Goal: Task Accomplishment & Management: Manage account settings

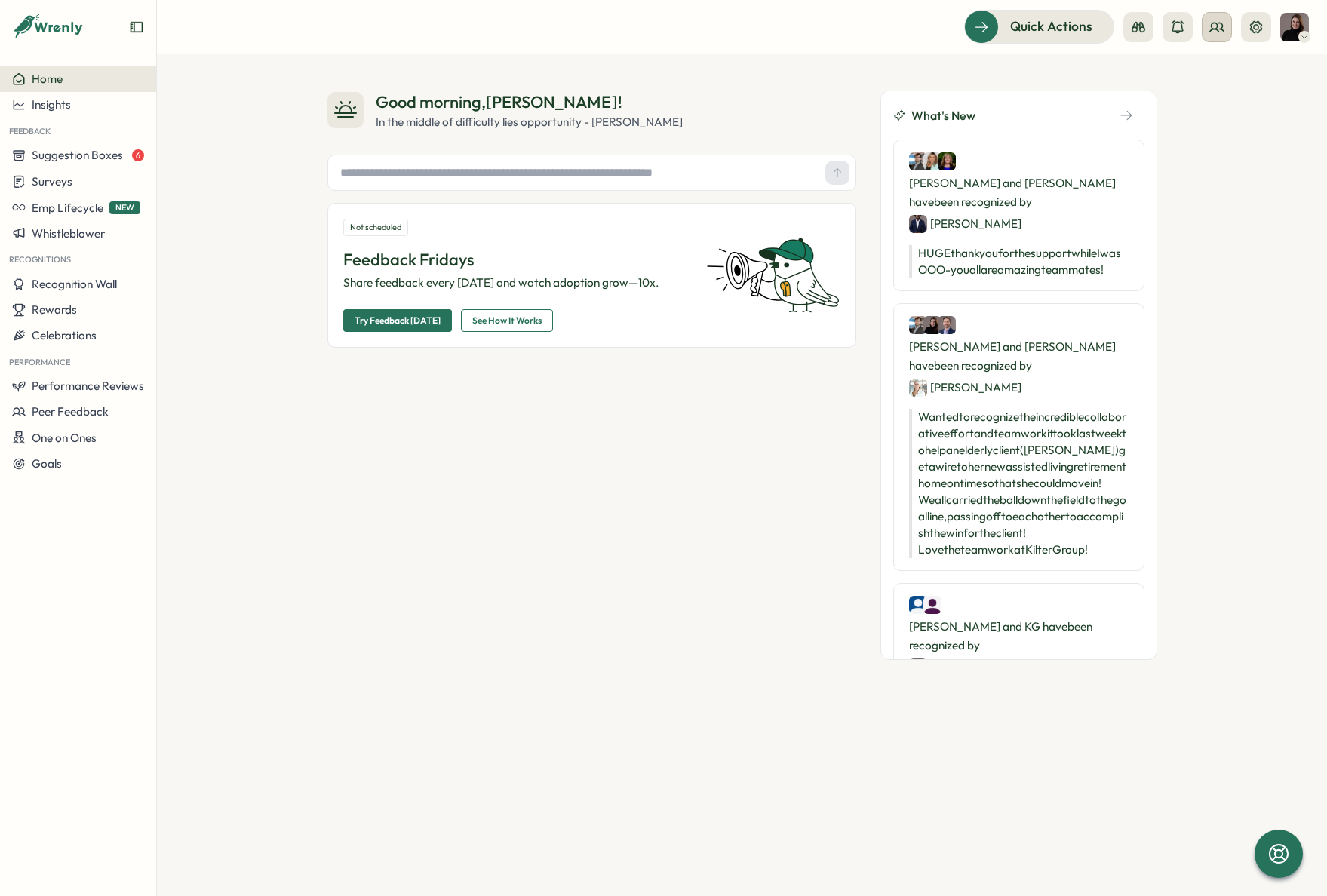
click at [1213, 25] on icon at bounding box center [1216, 27] width 15 height 15
click at [1235, 76] on div "Org Members" at bounding box center [1217, 74] width 95 height 17
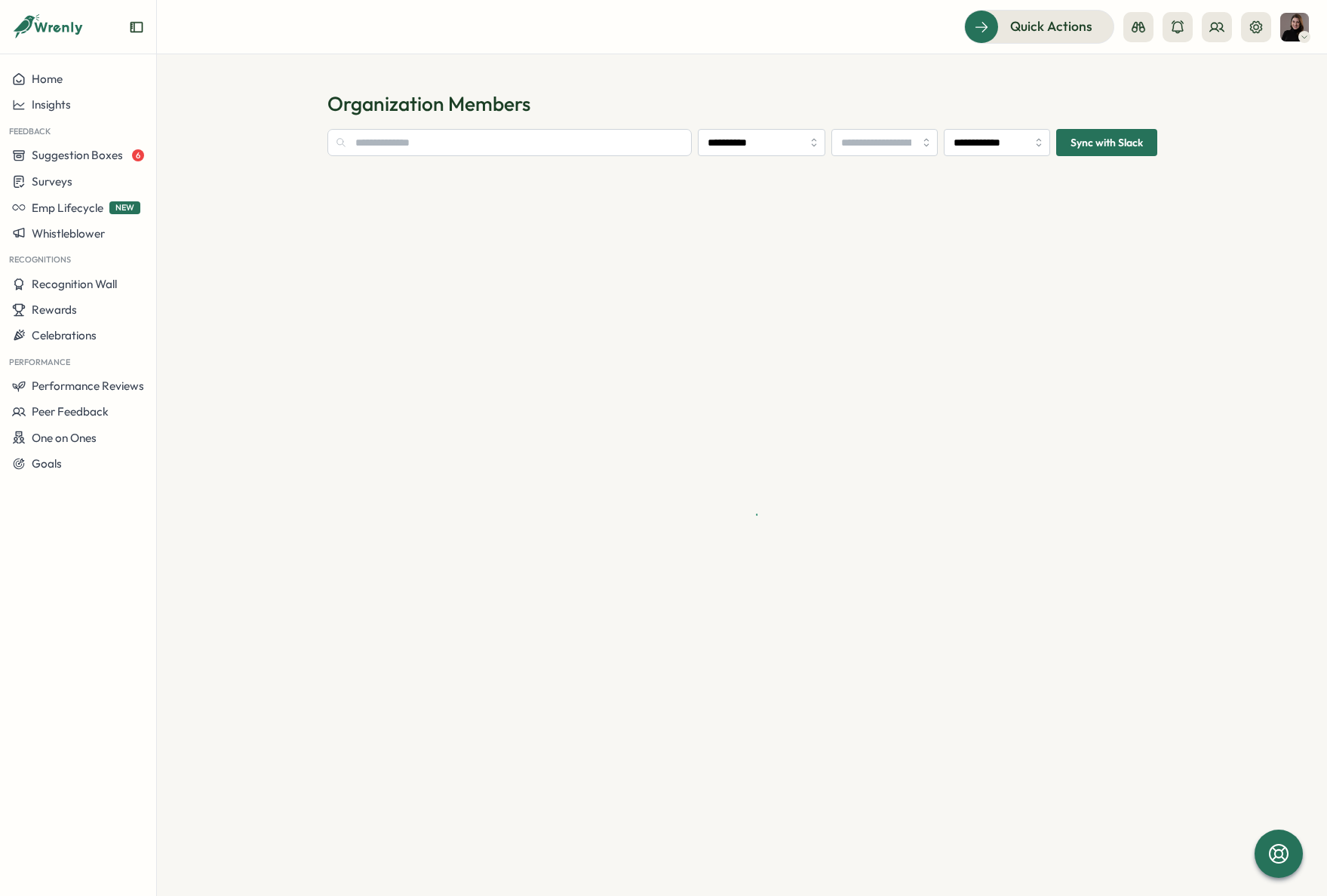
type input "**********"
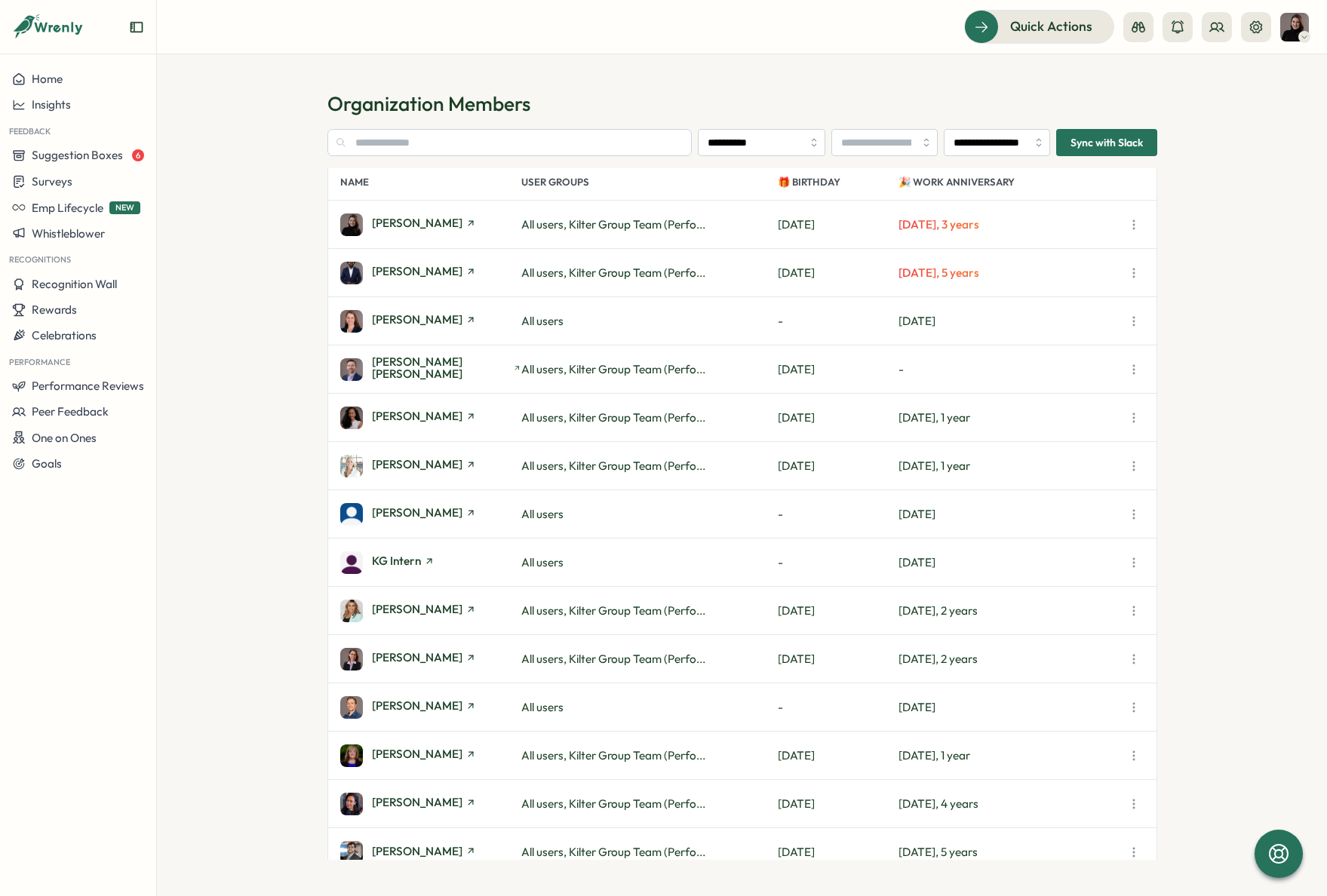
scroll to position [22, 0]
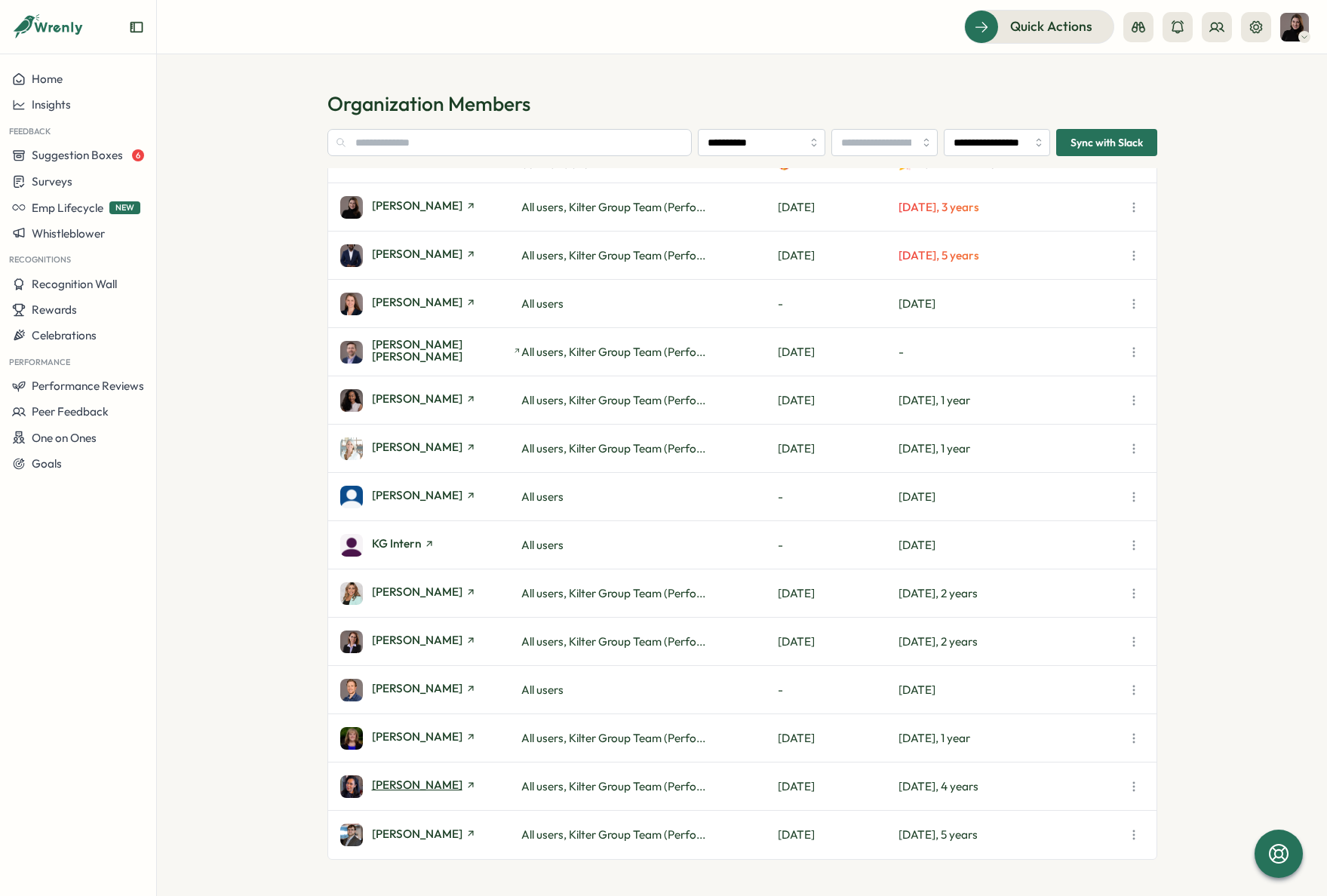
click at [424, 786] on span "[PERSON_NAME]" at bounding box center [418, 785] width 90 height 11
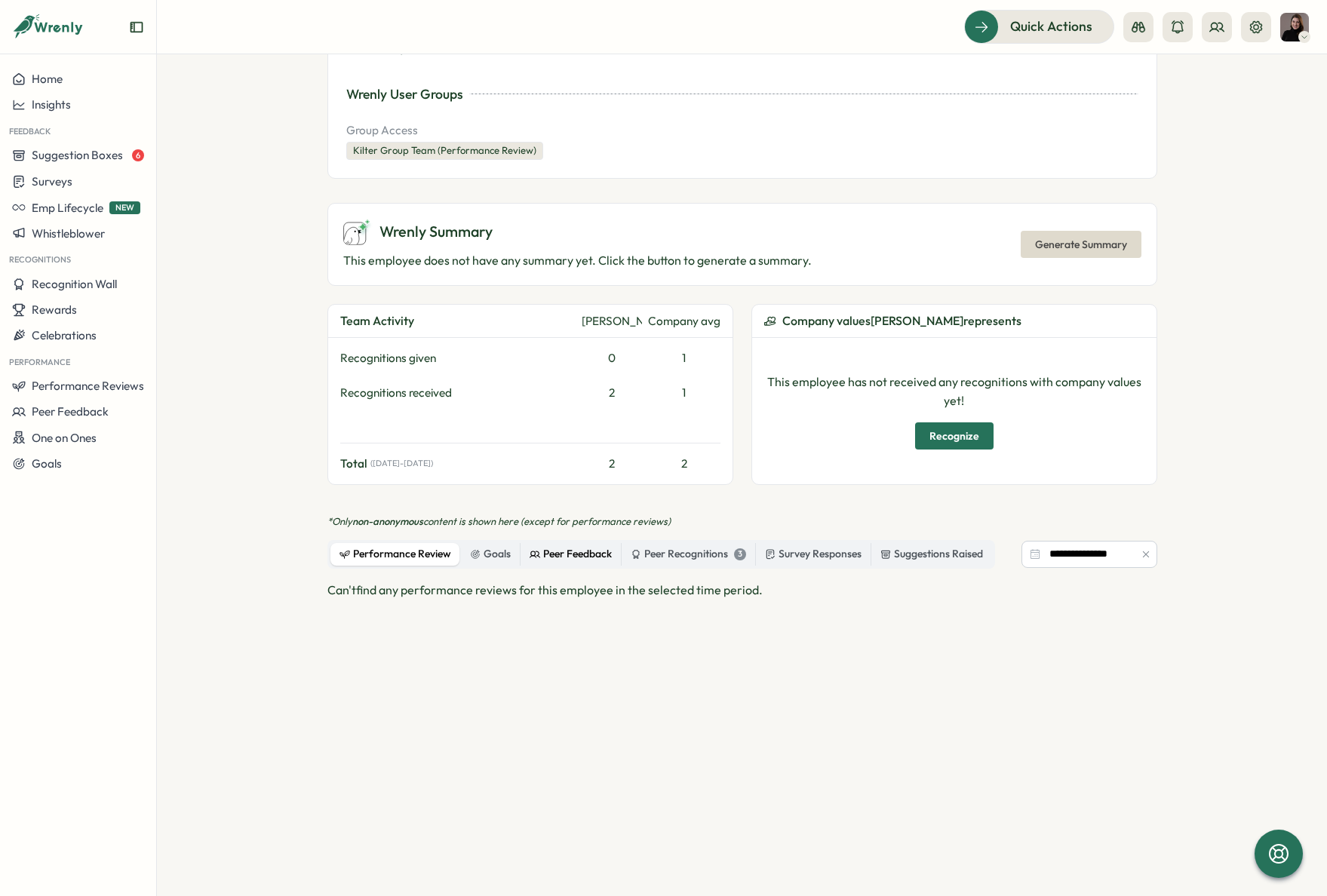
scroll to position [265, 0]
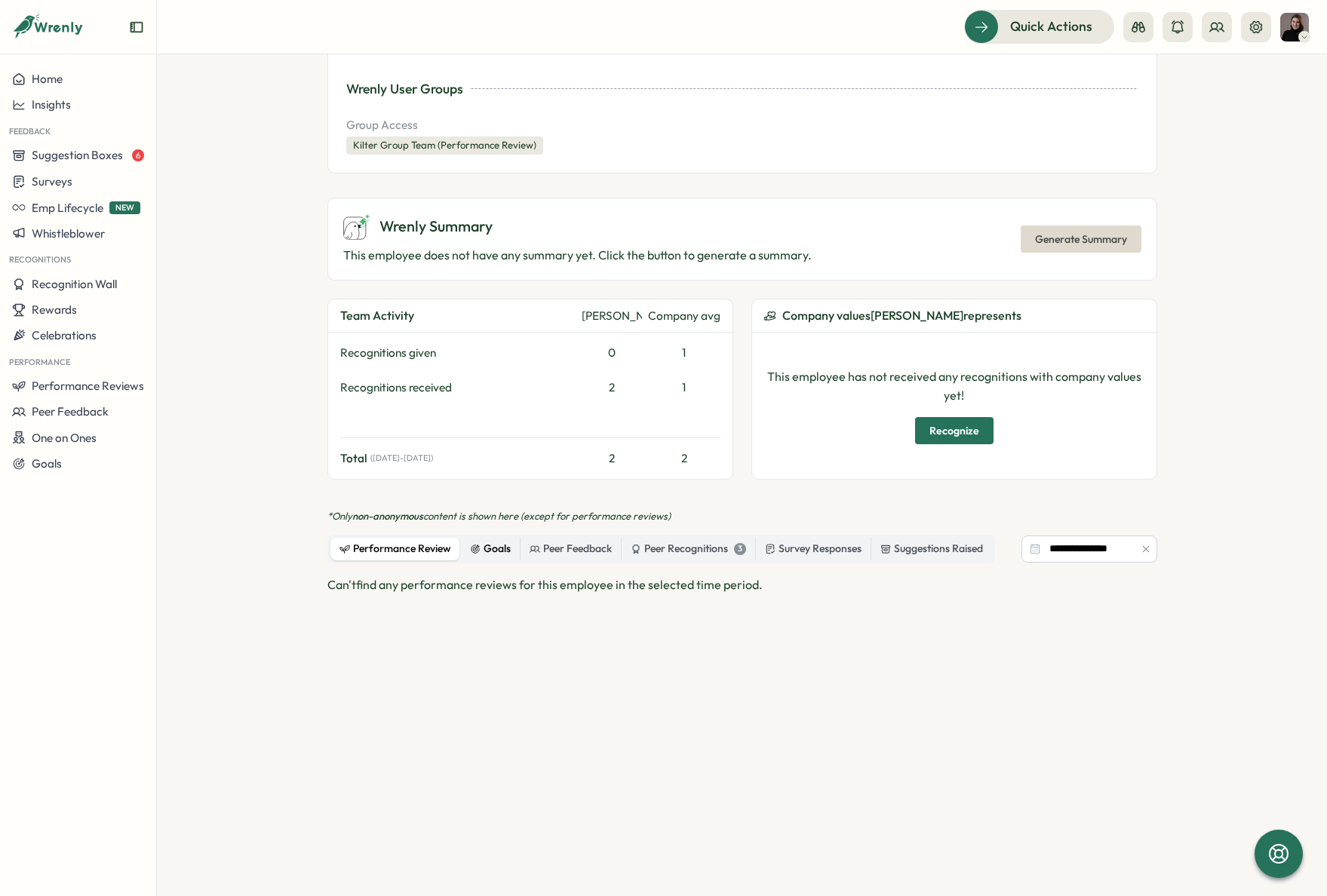
click at [499, 545] on div "Goals" at bounding box center [490, 549] width 41 height 17
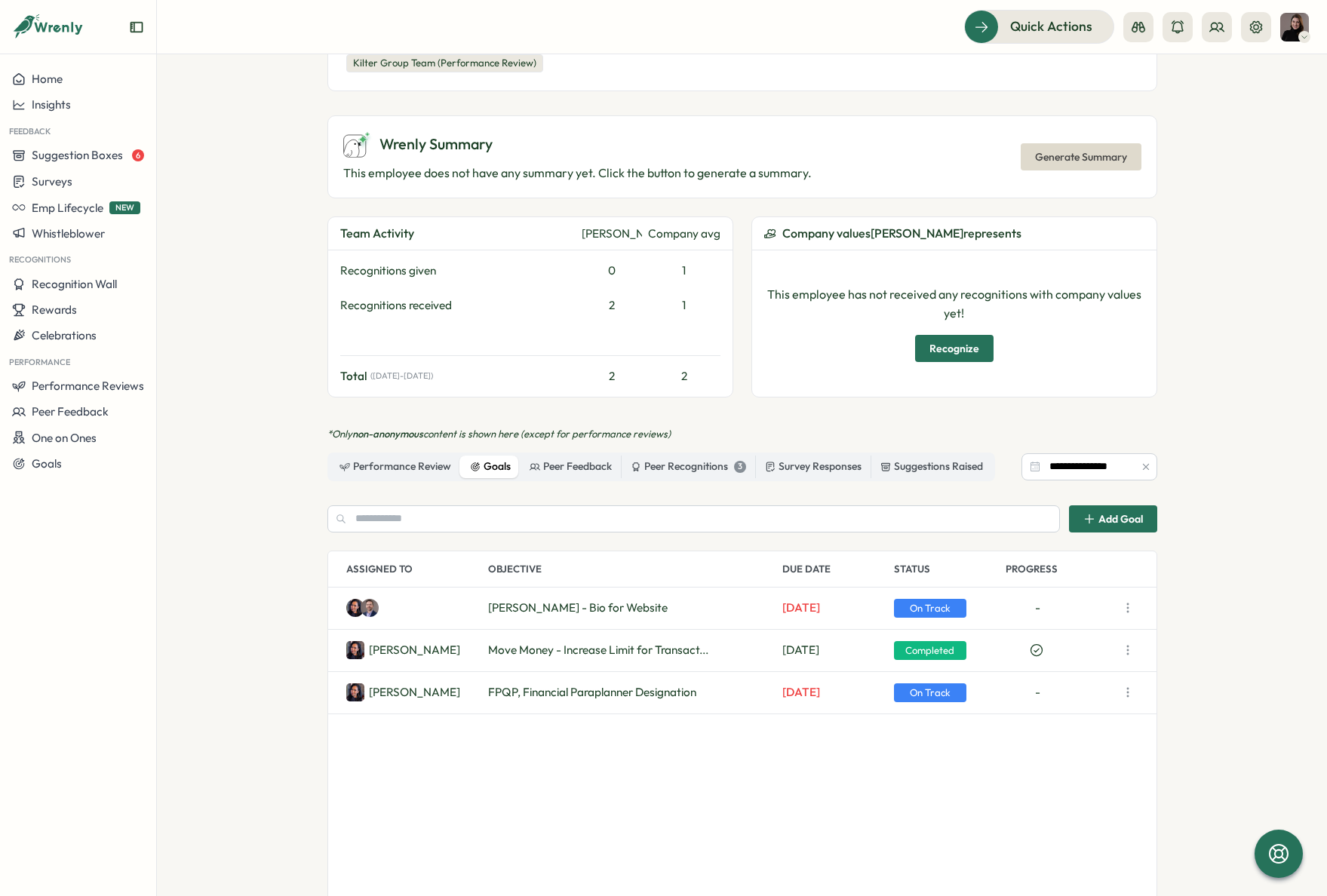
scroll to position [351, 0]
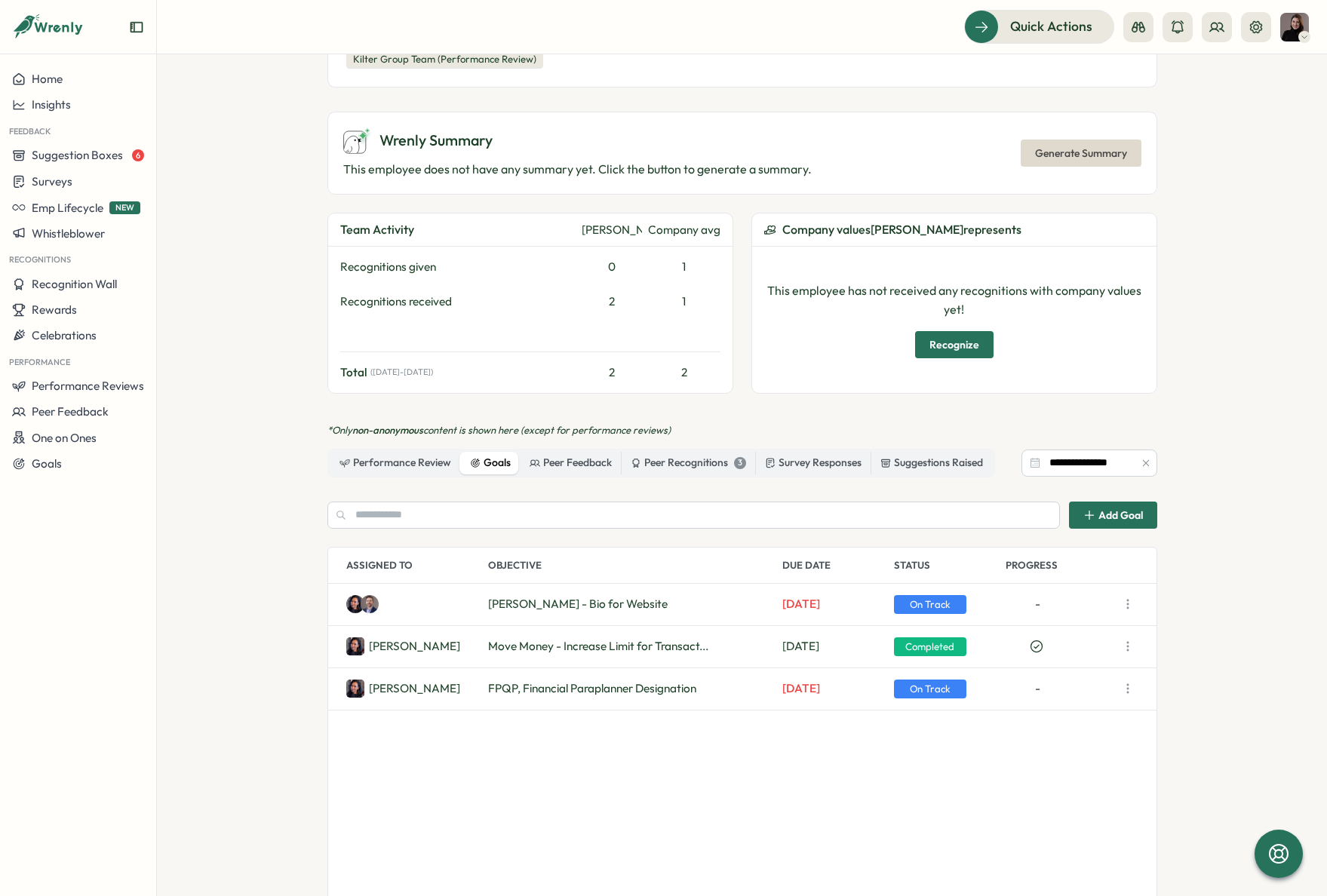
click at [932, 690] on span "On Track" at bounding box center [930, 689] width 72 height 20
click at [1124, 682] on icon "button" at bounding box center [1128, 688] width 15 height 15
click at [1051, 696] on button "Edit" at bounding box center [1056, 691] width 97 height 25
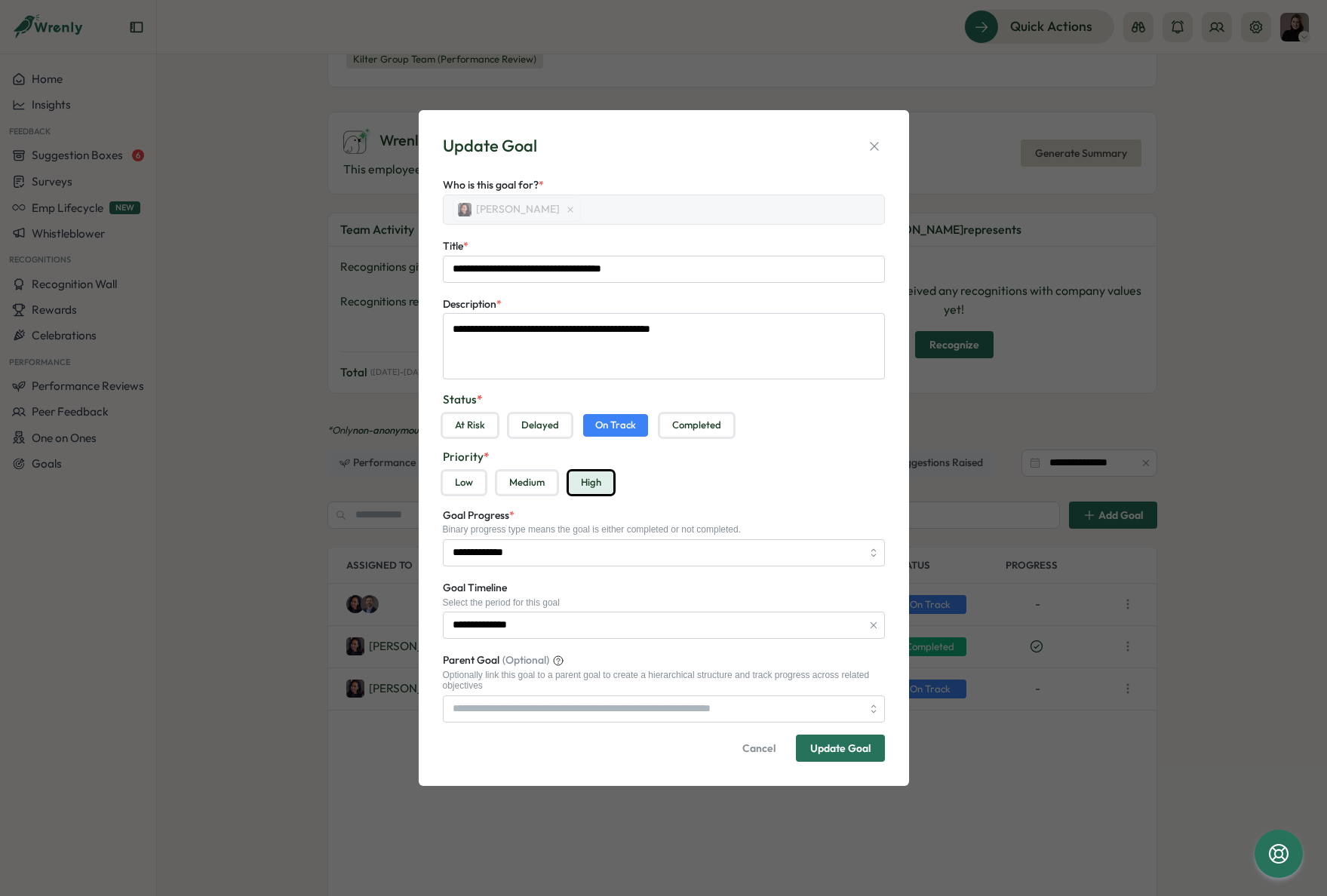
click at [679, 429] on button "Completed" at bounding box center [697, 425] width 73 height 23
type textarea "*"
click at [821, 747] on div "Update Goal" at bounding box center [840, 748] width 60 height 10
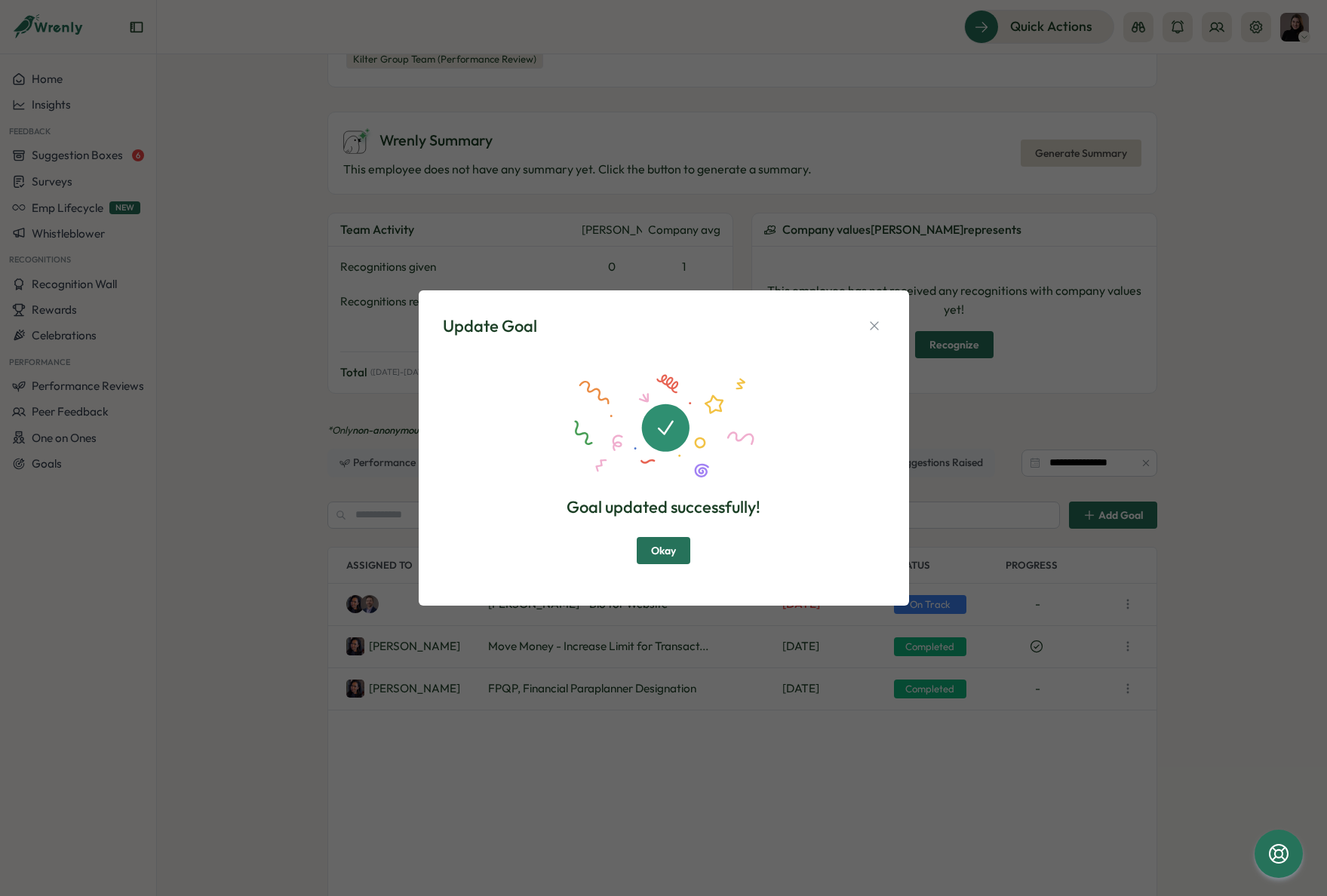
click at [661, 547] on span "Okay" at bounding box center [663, 550] width 25 height 25
